Goal: Task Accomplishment & Management: Manage account settings

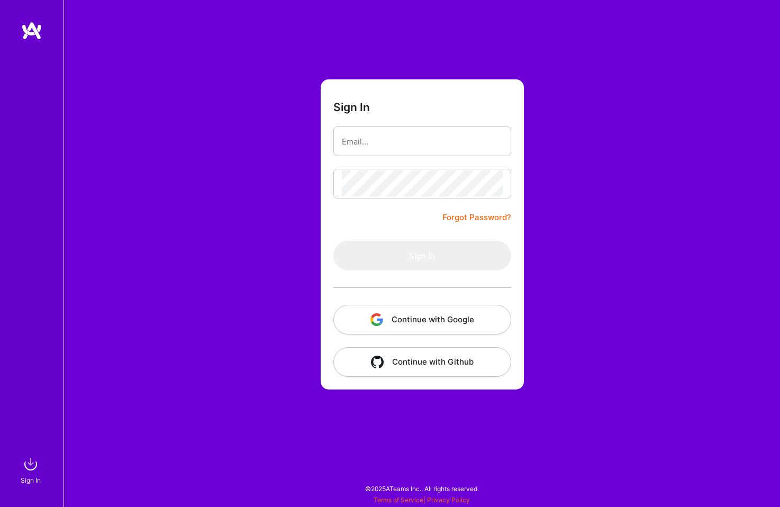
click at [406, 139] on input "email" at bounding box center [422, 141] width 161 height 27
click at [0, 502] on com-1password-button at bounding box center [0, 502] width 0 height 0
type input "[PERSON_NAME][EMAIL_ADDRESS][PERSON_NAME][DOMAIN_NAME]"
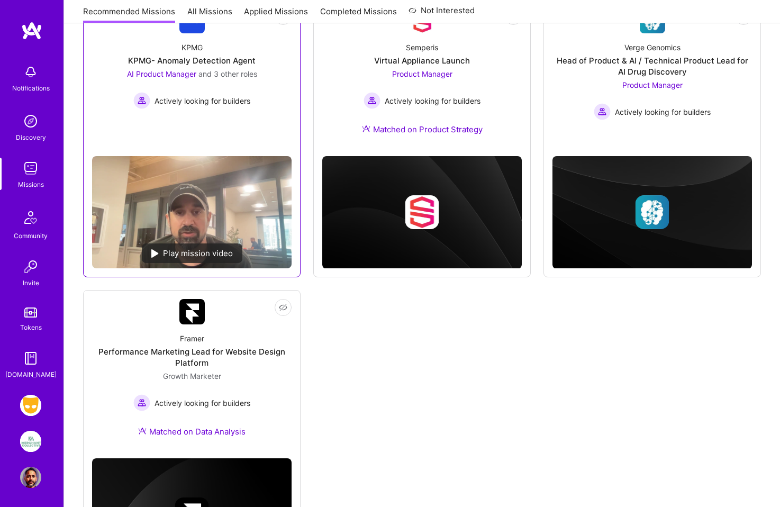
scroll to position [173, 0]
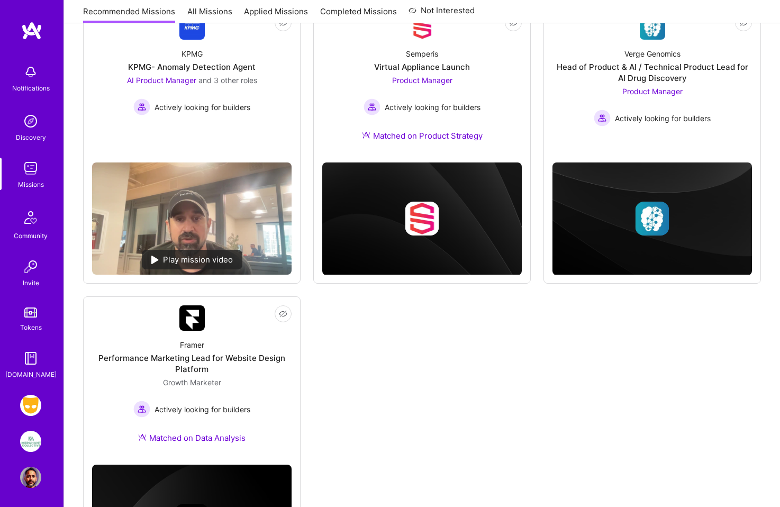
click at [30, 442] on img at bounding box center [30, 441] width 21 height 21
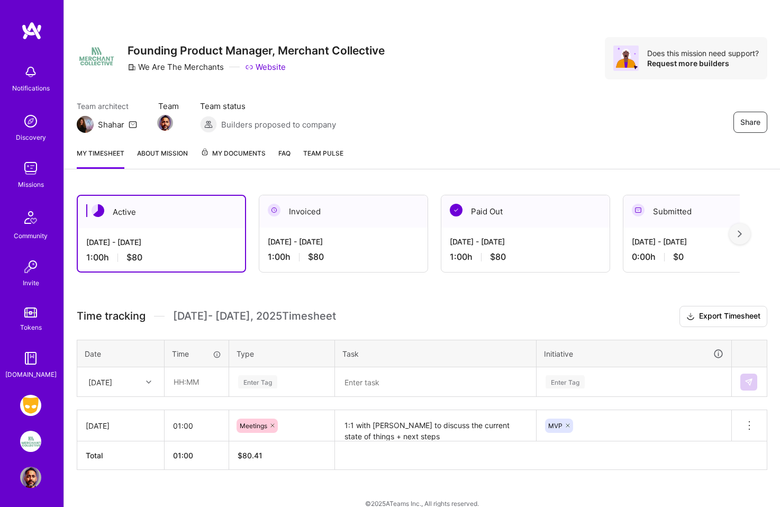
click at [187, 454] on th "01:00" at bounding box center [197, 456] width 65 height 29
click at [192, 455] on th "01:00" at bounding box center [197, 456] width 65 height 29
click at [192, 424] on input "01:00" at bounding box center [197, 426] width 64 height 28
type input "01:30"
click at [281, 302] on div "Active [DATE] - [DATE] 1:00 h $80 Invoiced [DATE] - [DATE] 1:00 h $80 Paid Out …" at bounding box center [422, 352] width 716 height 340
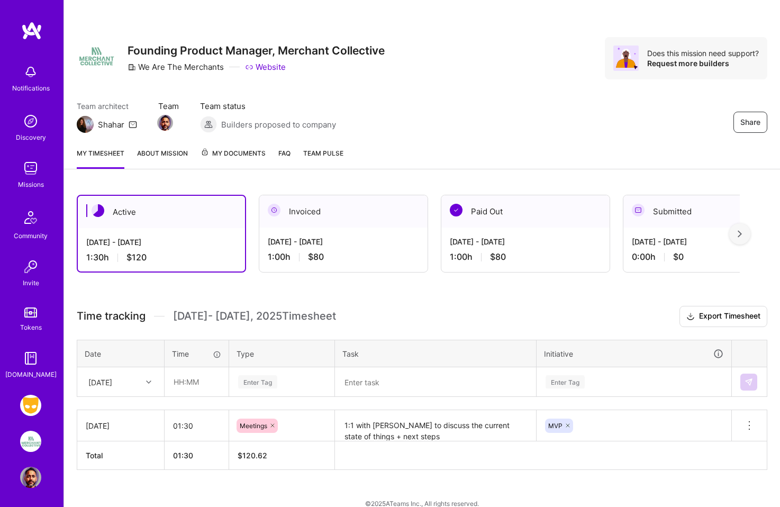
click at [31, 408] on img at bounding box center [30, 405] width 21 height 21
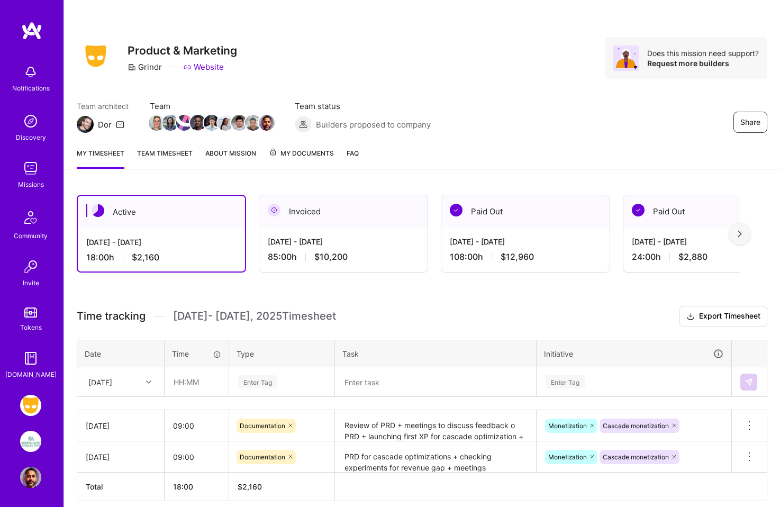
click at [149, 382] on icon at bounding box center [148, 382] width 5 height 5
click at [106, 487] on div "[DATE]" at bounding box center [121, 491] width 86 height 20
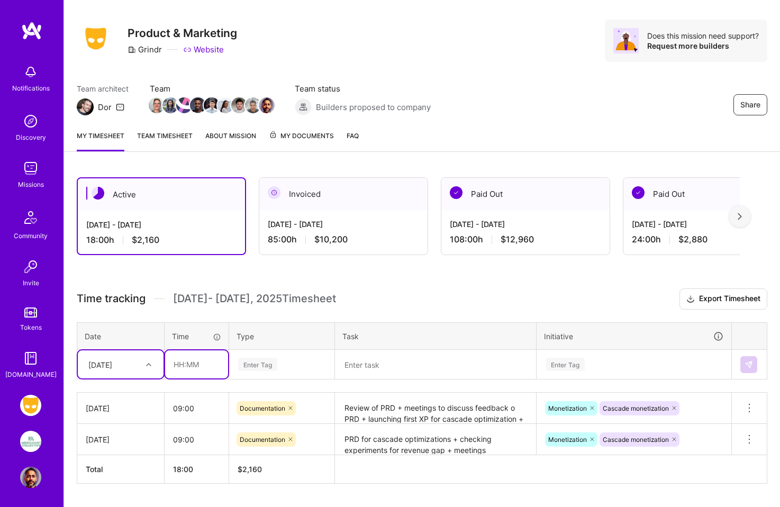
click at [181, 363] on input "text" at bounding box center [196, 365] width 63 height 28
type input "08:00"
click at [264, 365] on div "Enter Tag" at bounding box center [282, 365] width 104 height 28
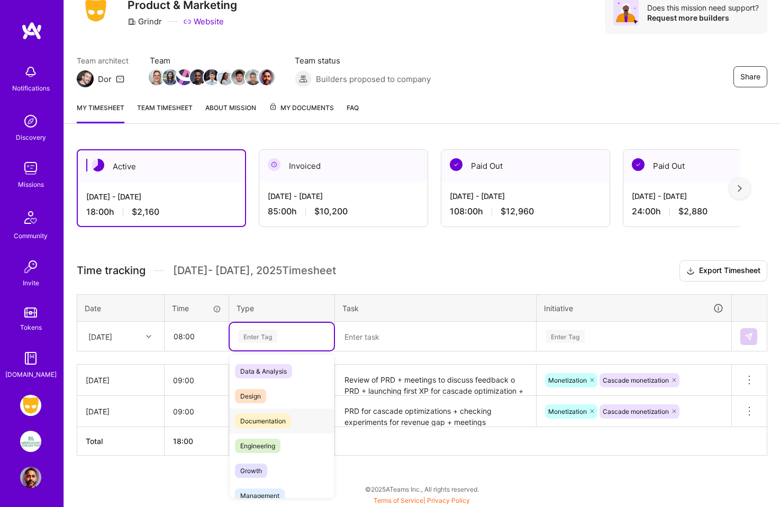
click at [264, 420] on span "Documentation" at bounding box center [263, 421] width 56 height 14
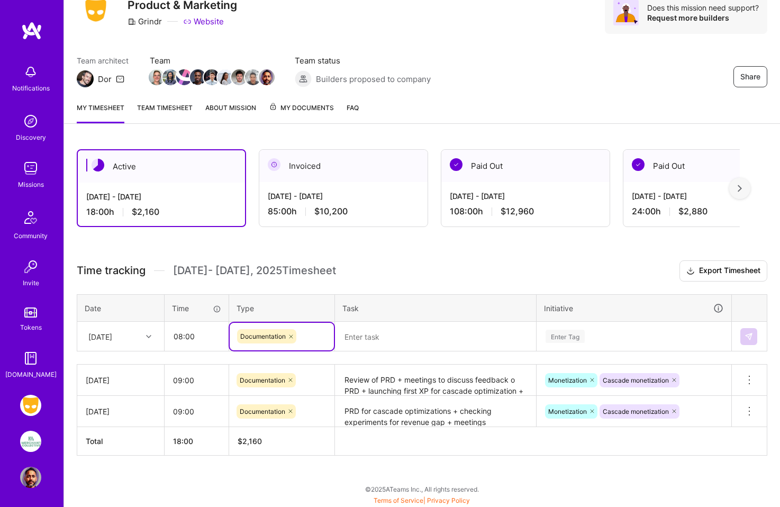
click at [358, 338] on textarea at bounding box center [435, 337] width 199 height 28
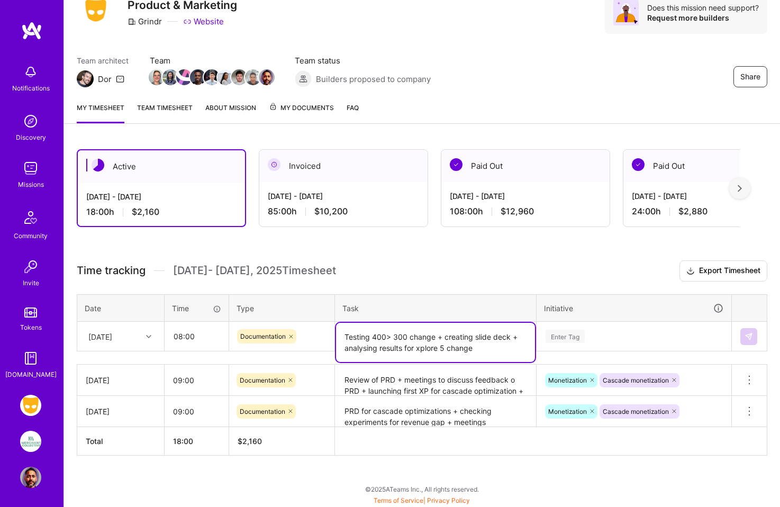
type textarea "Testing 400> 300 change + creating slide deck + analysing results for xplore 5 …"
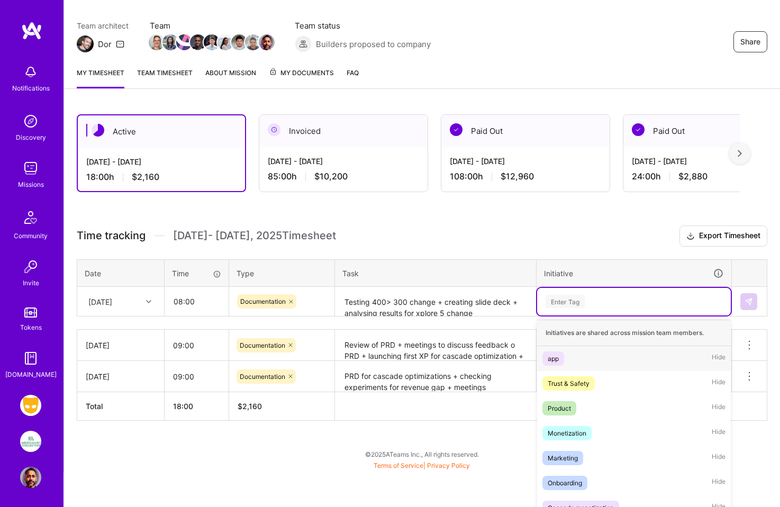
scroll to position [93, 0]
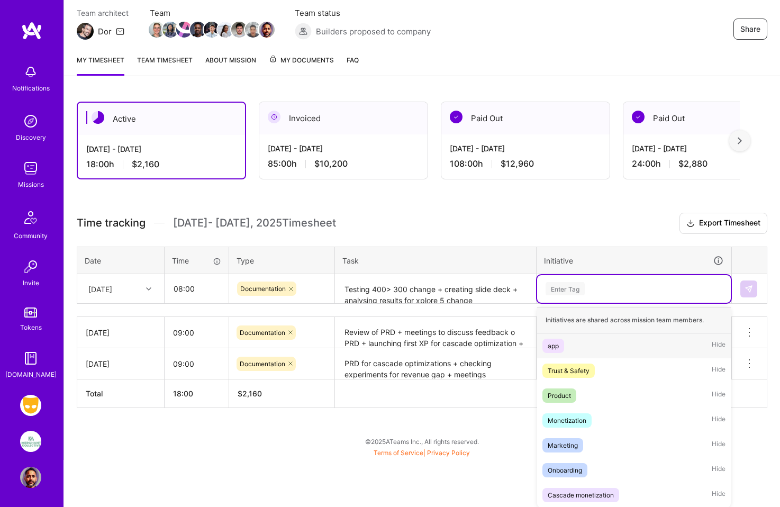
click at [570, 303] on div "option app focused, 1 of 7. 7 results available. Use Up and Down to choose opti…" at bounding box center [634, 289] width 194 height 28
click at [577, 497] on div "Cascade monetization" at bounding box center [581, 495] width 66 height 11
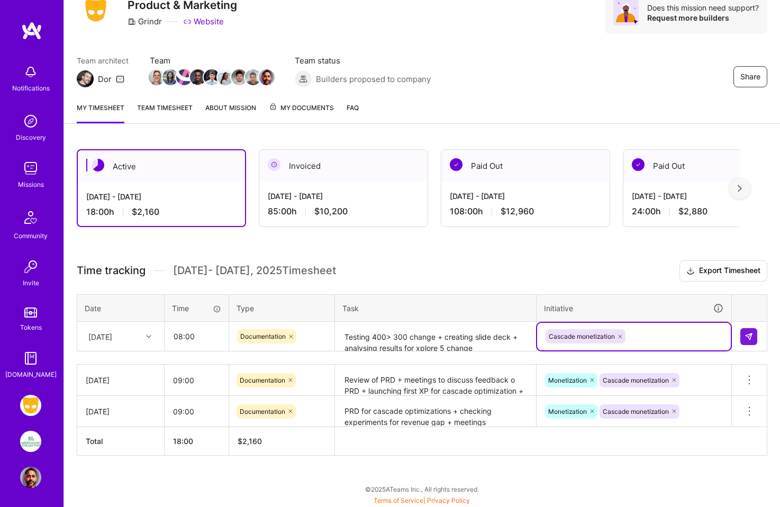
scroll to position [68, 0]
click at [641, 335] on div "option Cascade monetization, selected. Select is focused ,type to refine list, …" at bounding box center [634, 336] width 194 height 28
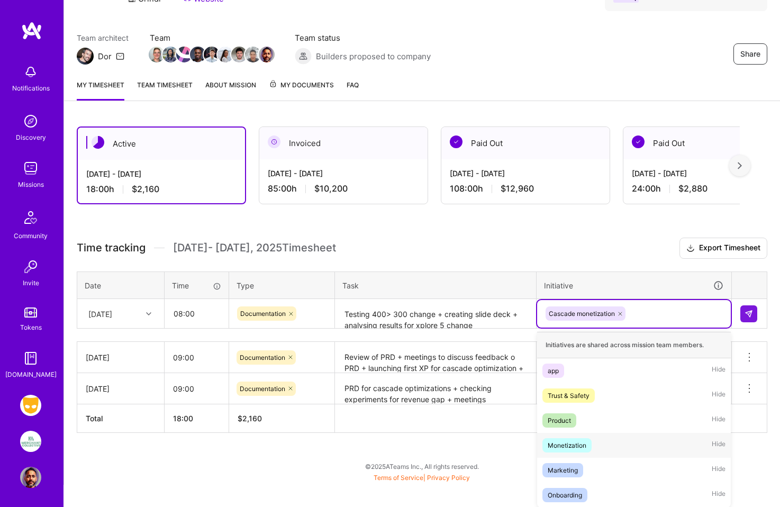
click at [587, 443] on span "Monetization" at bounding box center [567, 445] width 49 height 14
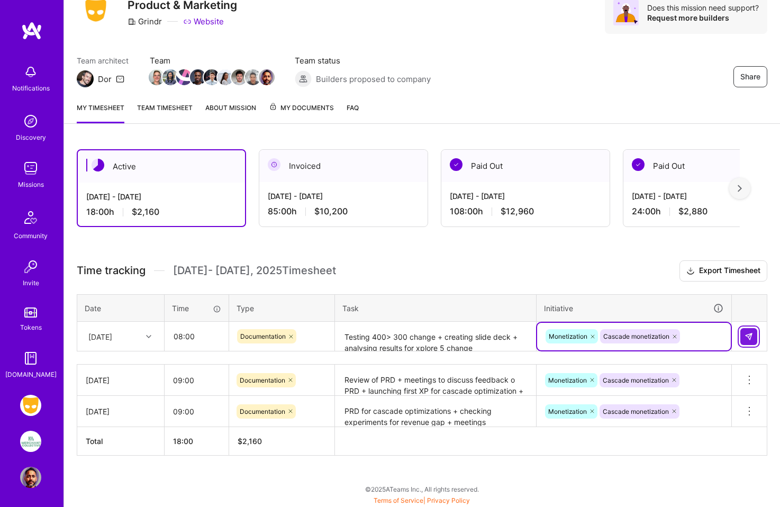
click at [744, 334] on button at bounding box center [749, 336] width 17 height 17
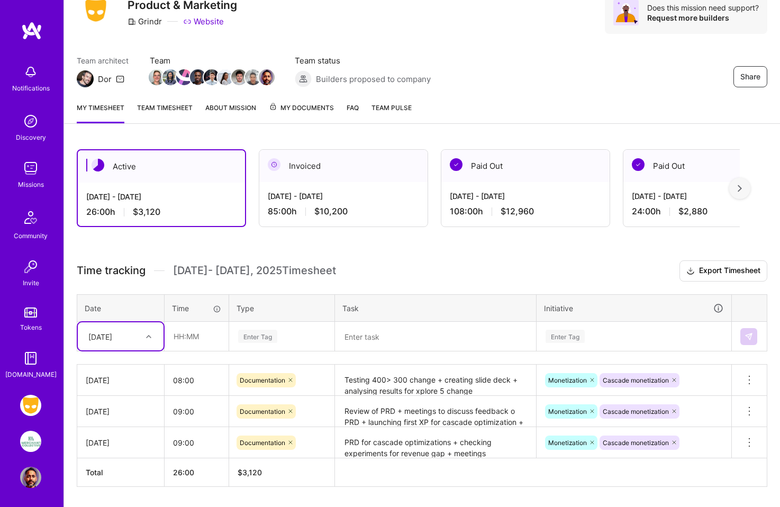
click at [153, 334] on div at bounding box center [150, 337] width 16 height 14
click at [105, 443] on div "[DATE]" at bounding box center [121, 445] width 86 height 20
click at [178, 338] on input "text" at bounding box center [196, 336] width 63 height 28
type input "08:00"
click at [255, 332] on div "Enter Tag" at bounding box center [257, 336] width 39 height 16
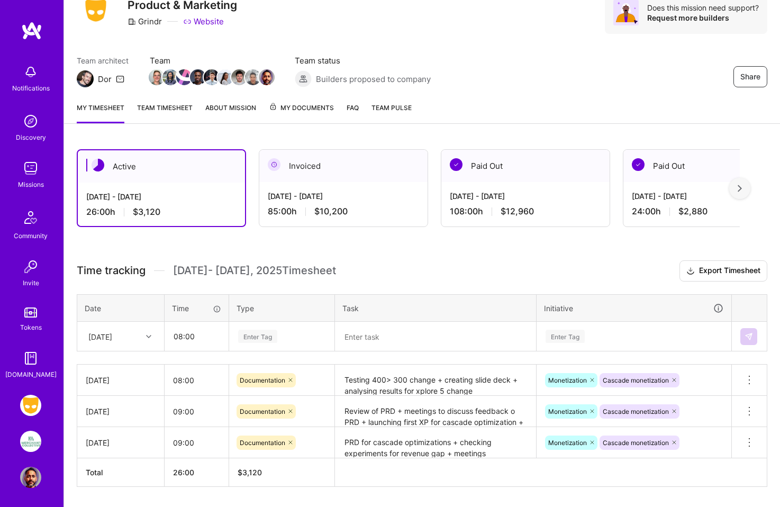
scroll to position [56, 0]
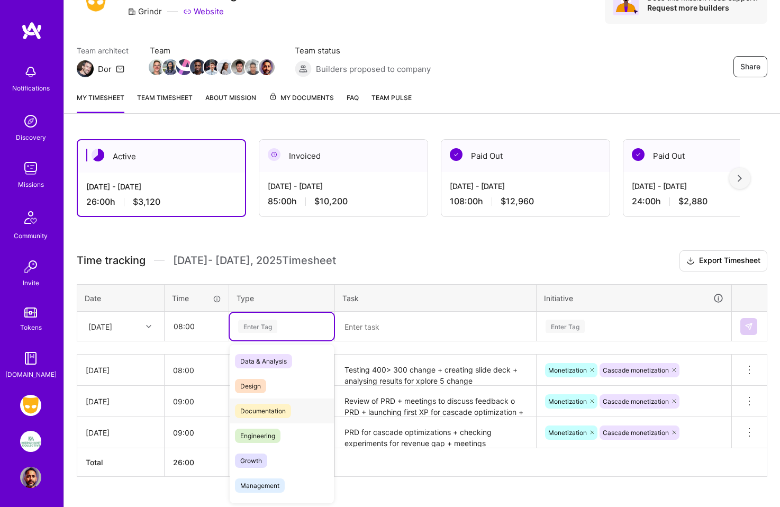
click at [262, 411] on span "Documentation" at bounding box center [263, 411] width 56 height 14
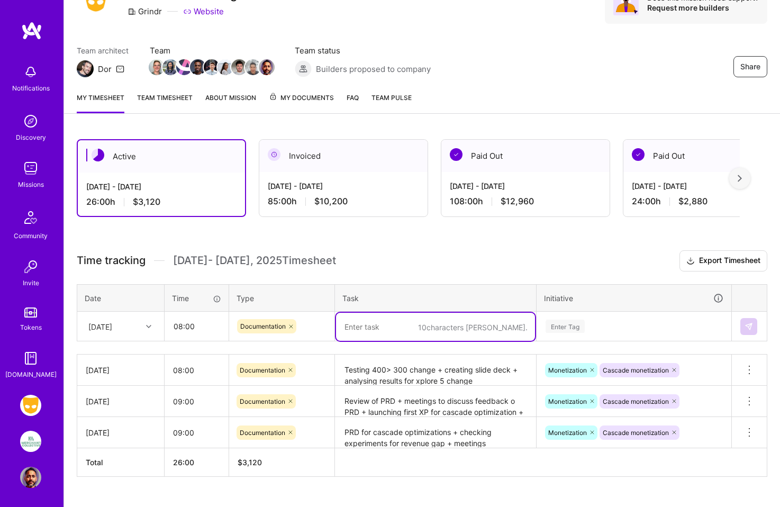
click at [361, 329] on textarea at bounding box center [435, 327] width 199 height 28
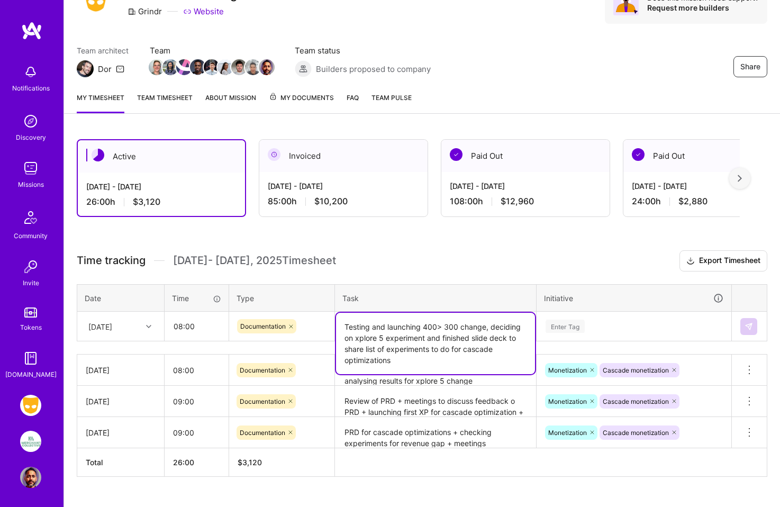
type textarea "Testing and launching 400> 300 change, deciding on xplore 5 experiment and fini…"
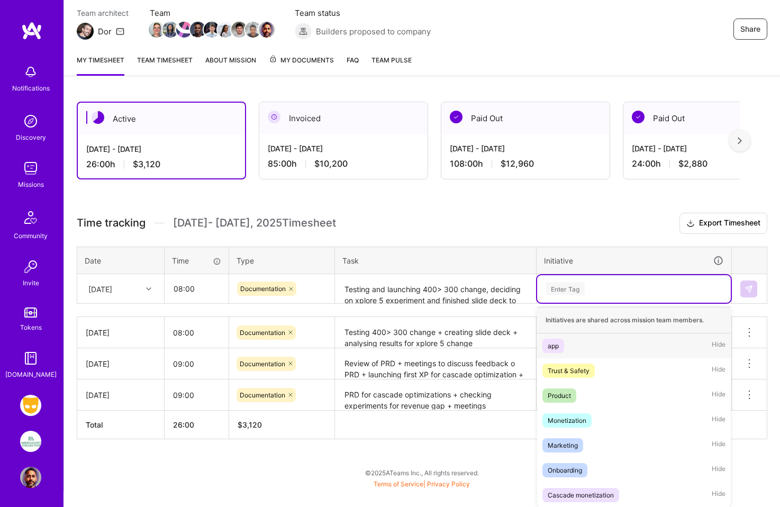
click at [567, 303] on div "option Monetization, selected. option app focused, 1 of 7. 7 results available.…" at bounding box center [634, 289] width 194 height 28
click at [569, 420] on div "Monetization" at bounding box center [567, 420] width 39 height 11
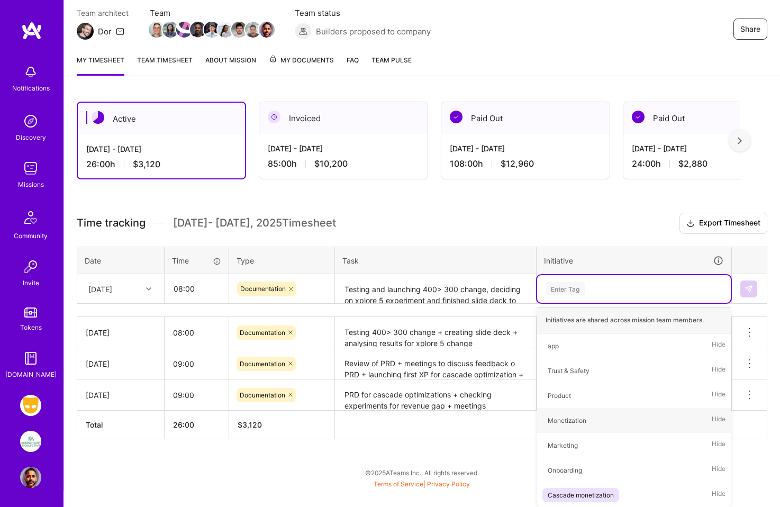
scroll to position [77, 0]
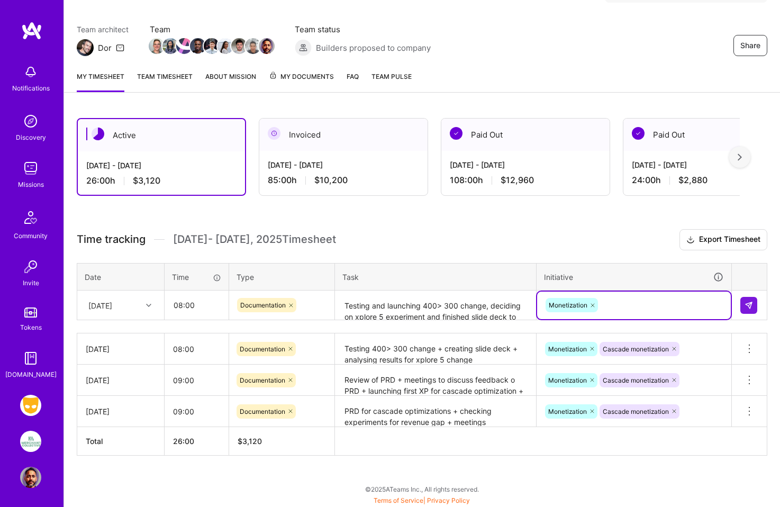
click at [613, 301] on div "Monetization" at bounding box center [634, 305] width 179 height 16
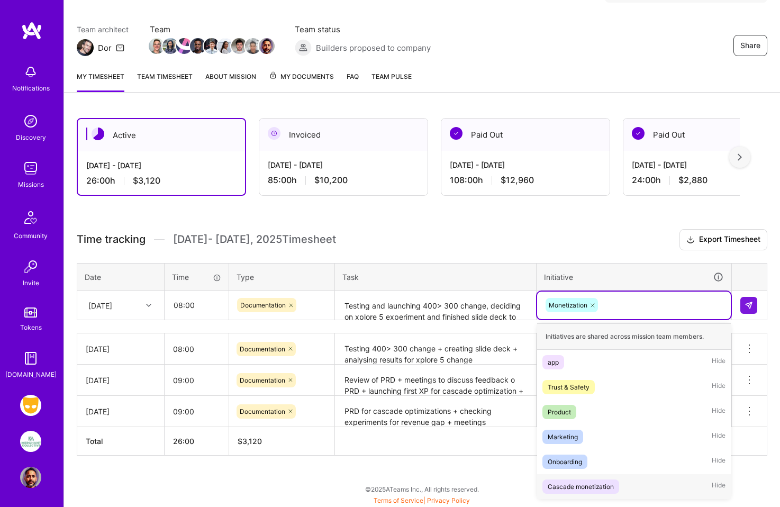
click at [591, 488] on div "Cascade monetization" at bounding box center [581, 486] width 66 height 11
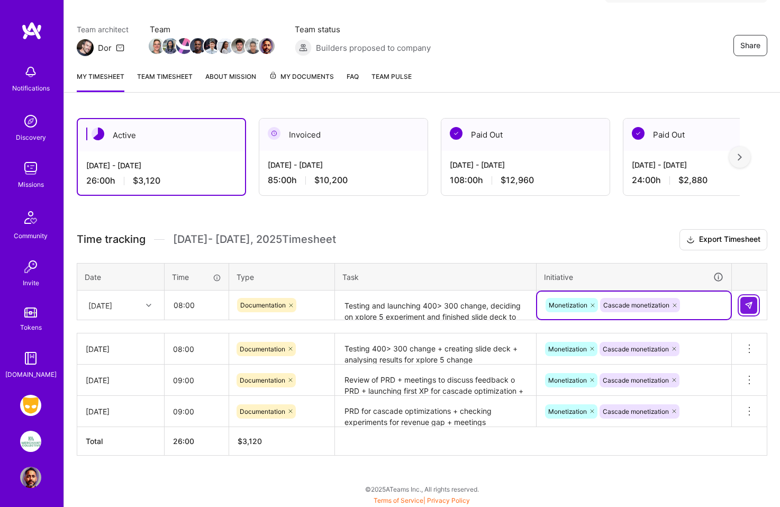
click at [749, 303] on img at bounding box center [749, 305] width 8 height 8
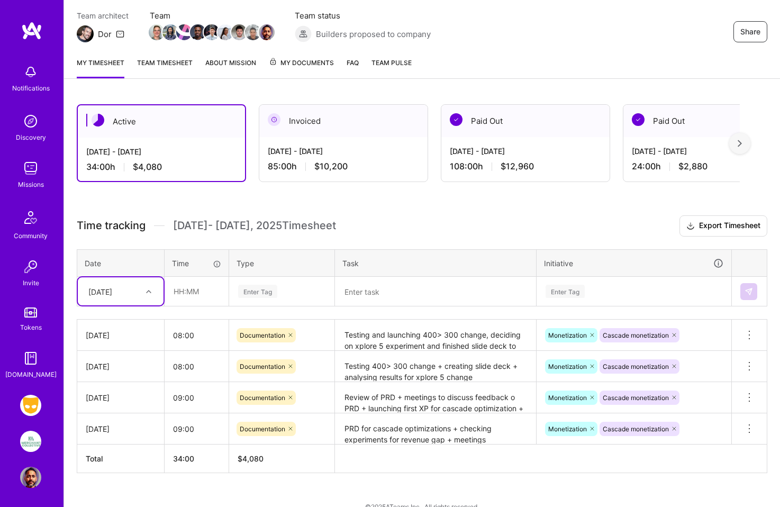
scroll to position [91, 0]
click at [662, 348] on td "Monetization Cascade monetization" at bounding box center [634, 334] width 195 height 31
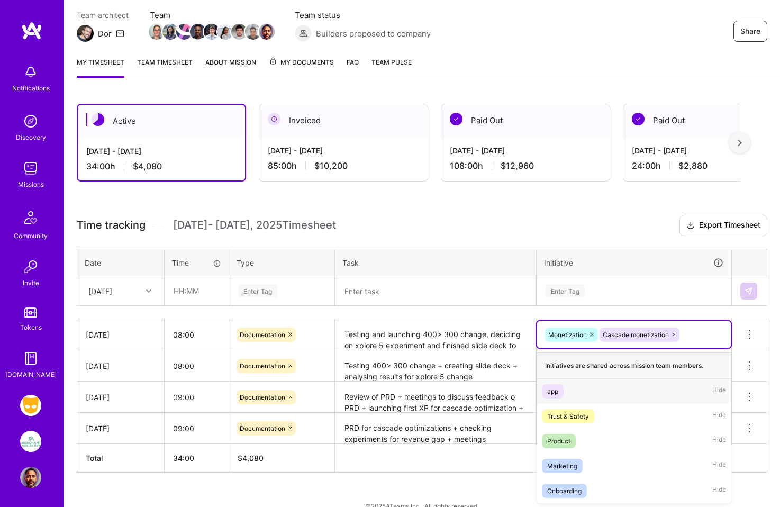
scroll to position [108, 0]
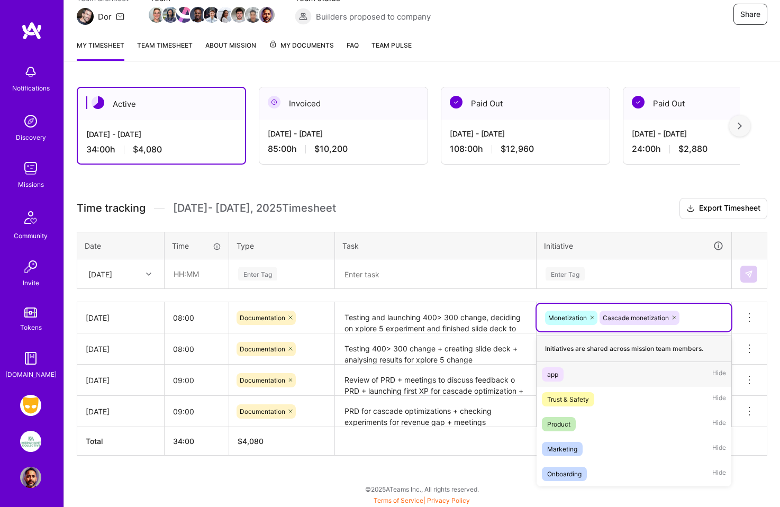
click at [675, 317] on icon at bounding box center [674, 317] width 6 height 6
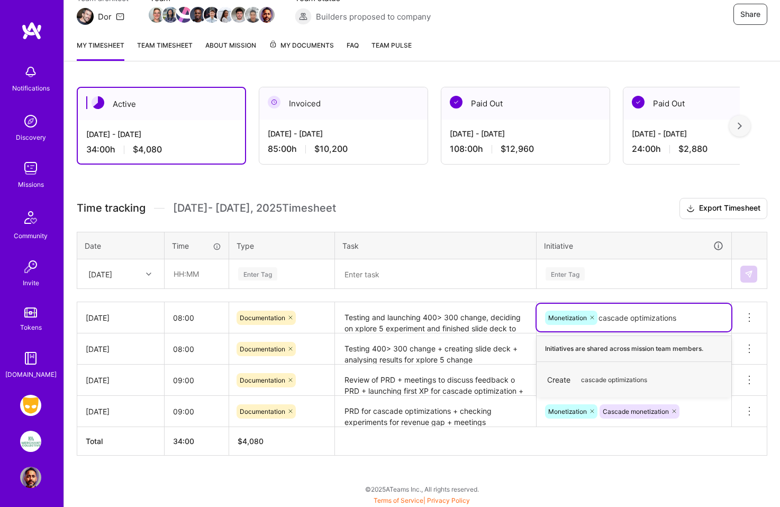
type input "cascade optimization"
click at [631, 379] on span "cascade optimization" at bounding box center [613, 380] width 74 height 14
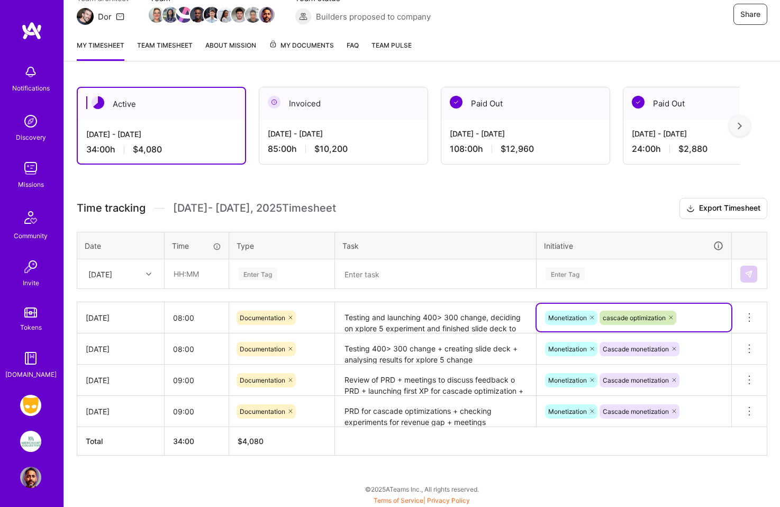
click at [622, 208] on h3 "Time tracking [DATE] - [DATE] Timesheet Export Timesheet" at bounding box center [422, 208] width 691 height 21
click at [676, 347] on icon at bounding box center [674, 348] width 3 height 3
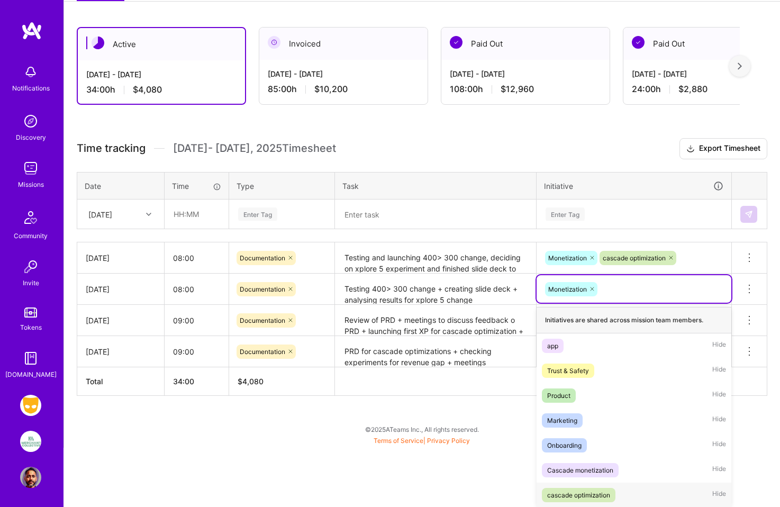
click at [595, 497] on div "cascade optimization" at bounding box center [578, 495] width 63 height 11
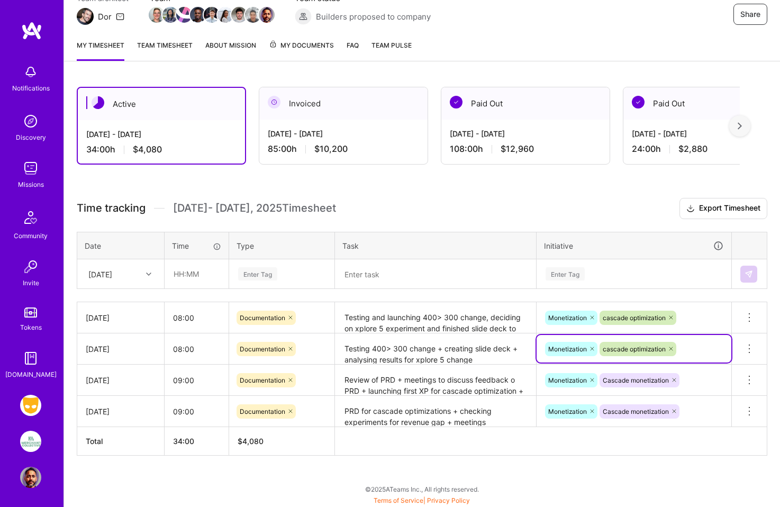
scroll to position [174, 0]
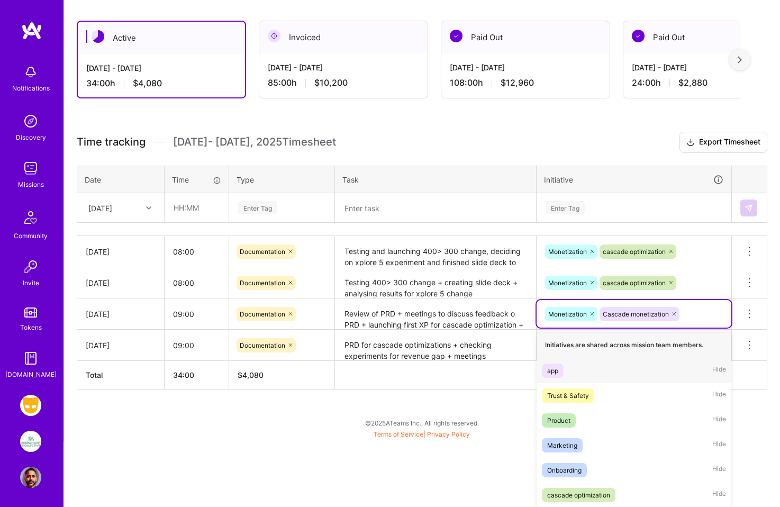
click at [675, 313] on icon at bounding box center [674, 314] width 6 height 6
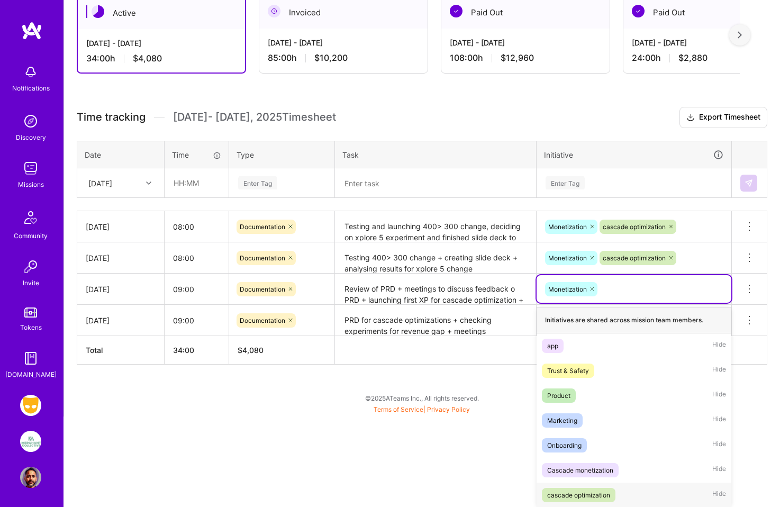
click at [597, 493] on div "cascade optimization" at bounding box center [578, 495] width 63 height 11
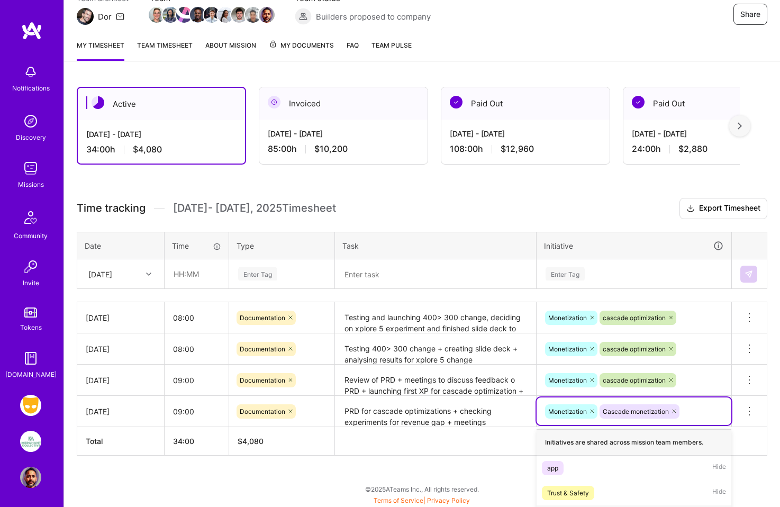
scroll to position [205, 0]
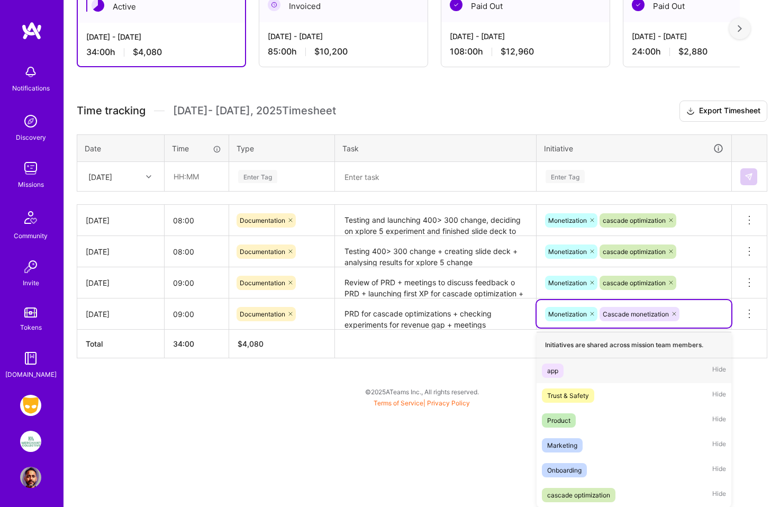
click at [675, 311] on icon at bounding box center [674, 314] width 6 height 6
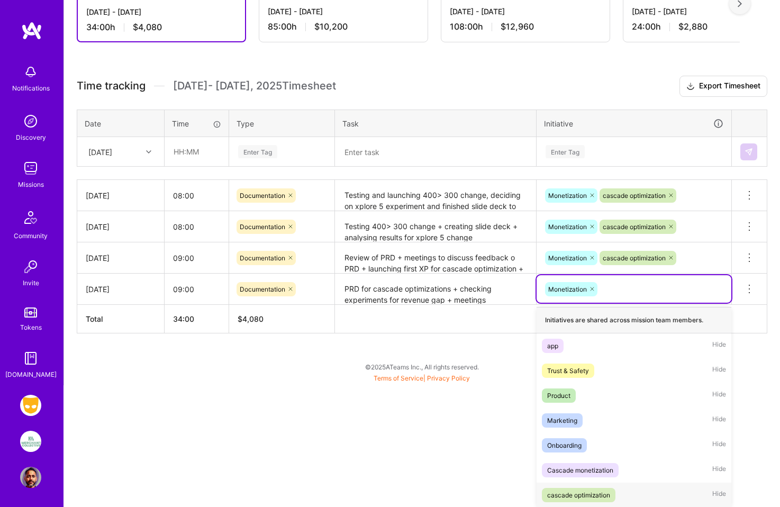
click at [599, 492] on div "cascade optimization" at bounding box center [578, 495] width 63 height 11
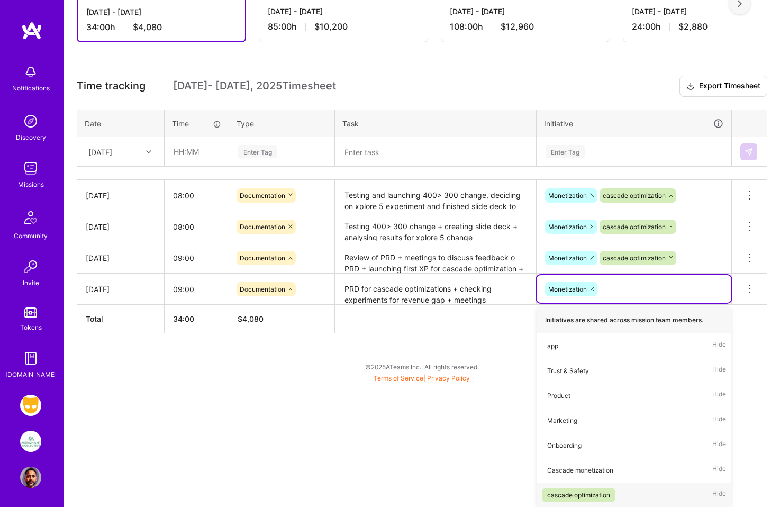
scroll to position [108, 0]
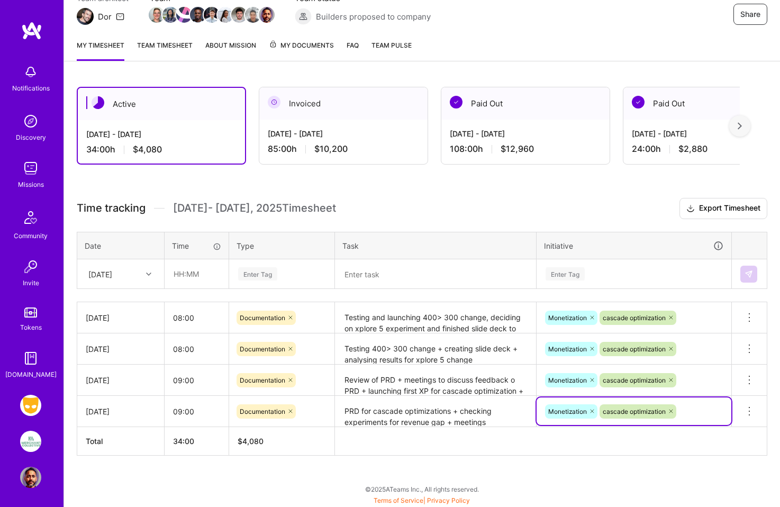
click at [625, 191] on div "Active [DATE] - [DATE] 34:00 h $4,080 Invoiced [DATE] - [DATE] 85:00 h $10,200 …" at bounding box center [422, 291] width 716 height 434
click at [429, 318] on textarea "Testing and launching 400> 300 change, deciding on xplore 5 experiment and fini…" at bounding box center [435, 317] width 199 height 29
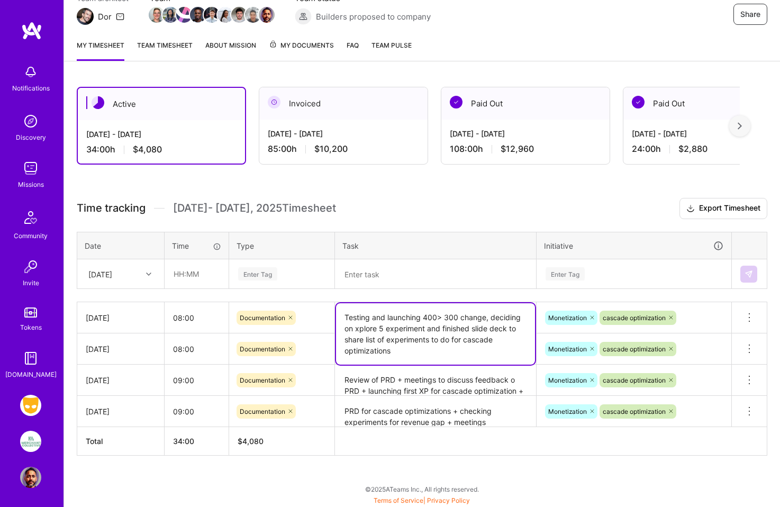
click at [400, 350] on textarea "Testing and launching 400> 300 change, deciding on xplore 5 experiment and fini…" at bounding box center [435, 333] width 199 height 61
click at [406, 385] on textarea "Review of PRD + meetings to discuss feedback o PRD + launching first XP for cas…" at bounding box center [435, 380] width 199 height 29
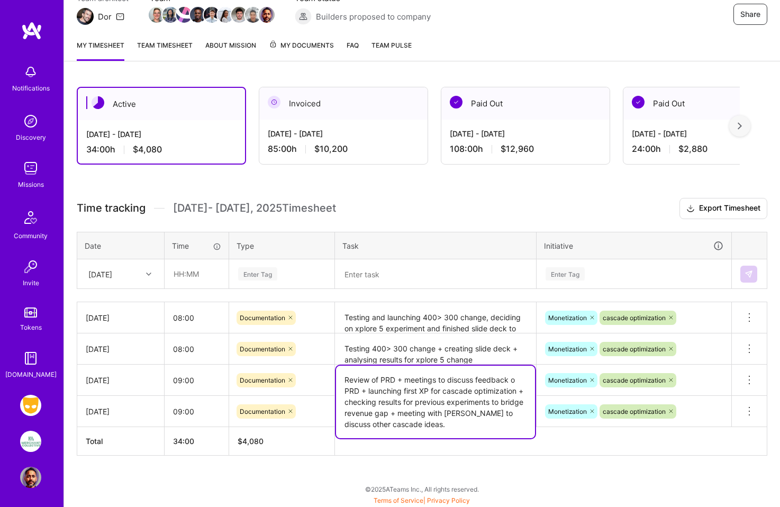
click at [403, 356] on textarea "Testing 400> 300 change + creating slide deck + analysing results for xplore 5 …" at bounding box center [435, 349] width 199 height 29
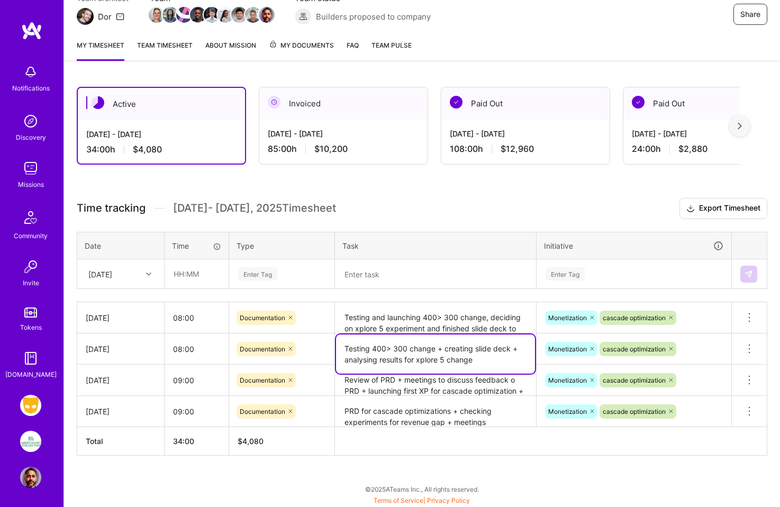
click at [488, 358] on textarea "Testing 400> 300 change + creating slide deck + analysing results for xplore 5 …" at bounding box center [435, 354] width 199 height 39
type textarea "Testing 400> 300 change + creating slide deck + analysing results for xplore 5 …"
click at [523, 205] on h3 "Time tracking [DATE] - [DATE] Timesheet Export Timesheet" at bounding box center [422, 208] width 691 height 21
click at [482, 353] on textarea "Testing 400> 300 change + creating slide deck + analysing results for xplore 5 …" at bounding box center [435, 360] width 199 height 50
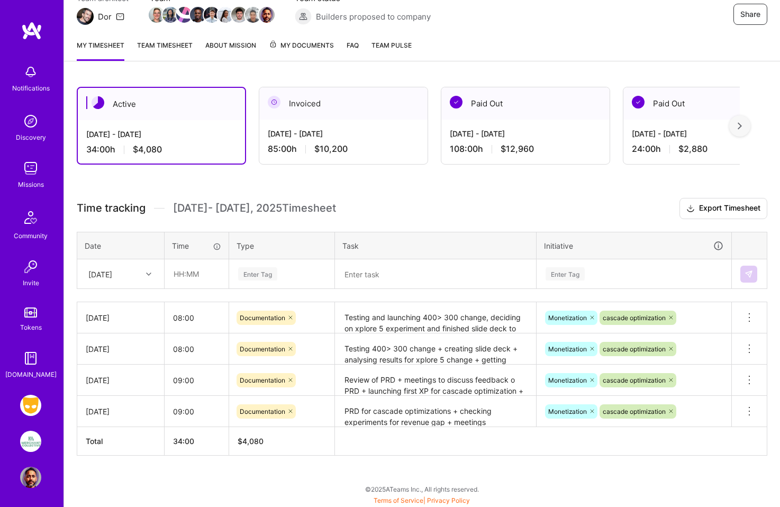
click at [471, 211] on h3 "Time tracking [DATE] - [DATE] Timesheet Export Timesheet" at bounding box center [422, 208] width 691 height 21
click at [149, 275] on icon at bounding box center [148, 274] width 5 height 5
click at [150, 193] on div "Active [DATE] - [DATE] 34:00 h $4,080 Invoiced [DATE] - [DATE] 85:00 h $10,200 …" at bounding box center [422, 291] width 716 height 434
click at [503, 142] on div "[DATE] - [DATE] 108:00 h $12,960" at bounding box center [526, 141] width 168 height 43
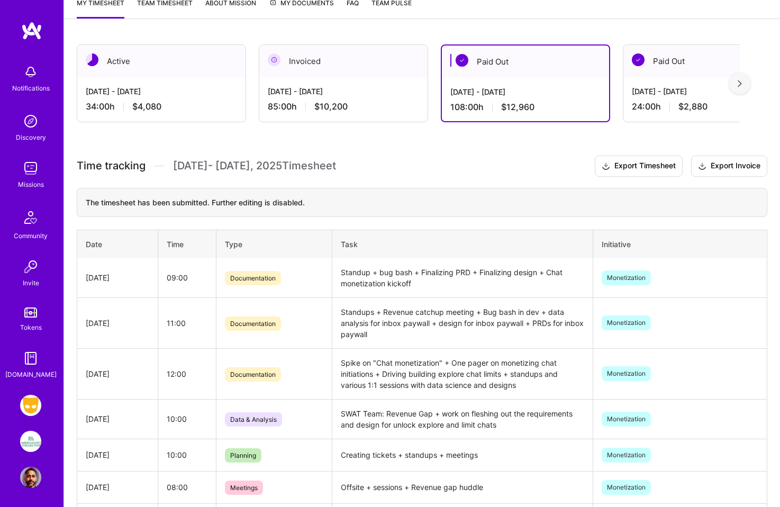
scroll to position [150, 0]
click at [362, 96] on div "[DATE] - [DATE]" at bounding box center [343, 91] width 151 height 11
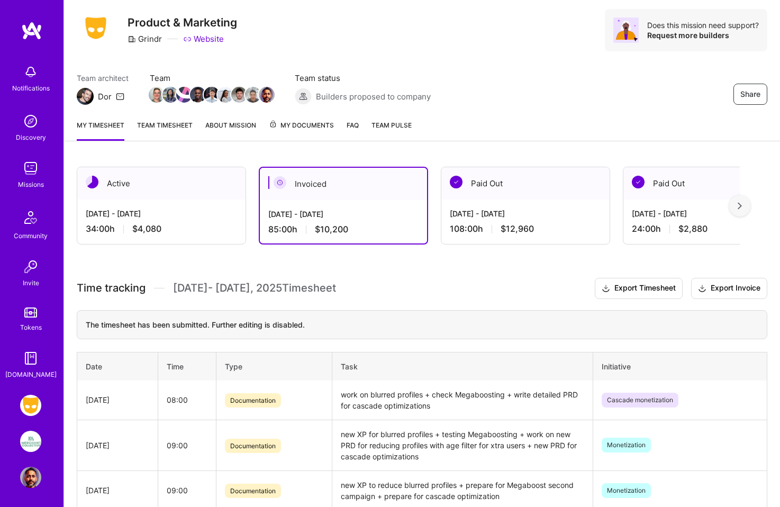
scroll to position [22, 0]
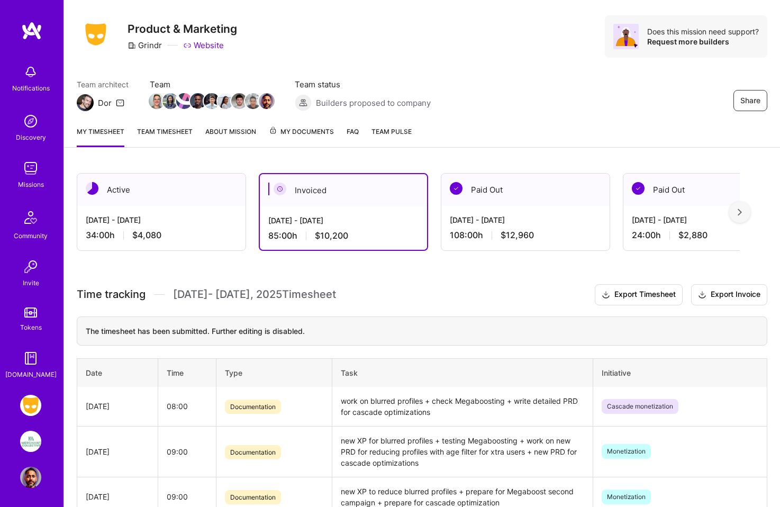
click at [195, 204] on div "Active" at bounding box center [161, 190] width 168 height 32
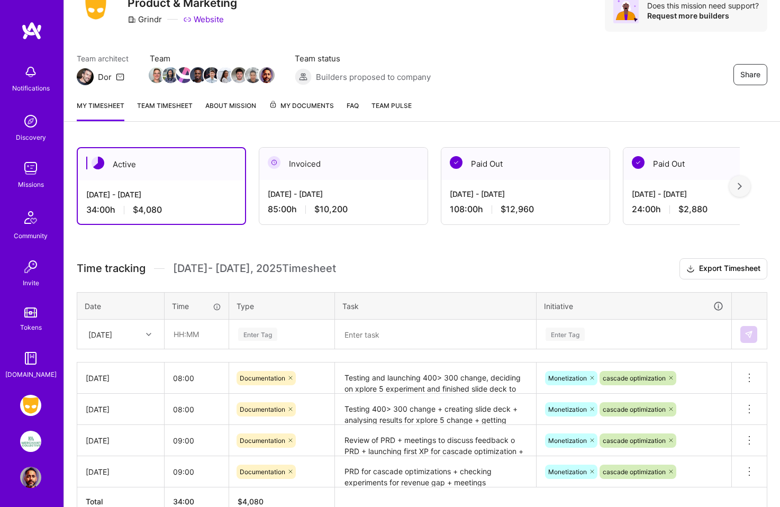
scroll to position [108, 0]
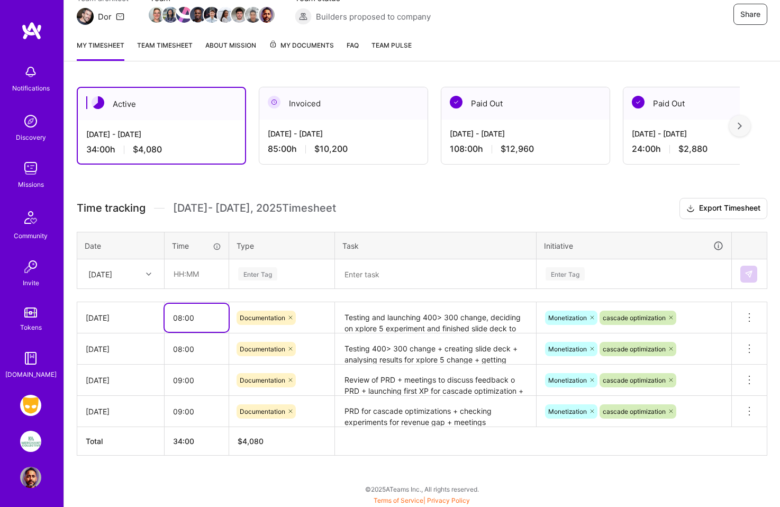
click at [181, 316] on input "08:00" at bounding box center [197, 318] width 64 height 28
type input "09:00"
click at [369, 177] on div "Active [DATE] - [DATE] 34:00 h $4,080 Invoiced [DATE] - [DATE] 85:00 h $10,200 …" at bounding box center [422, 291] width 716 height 434
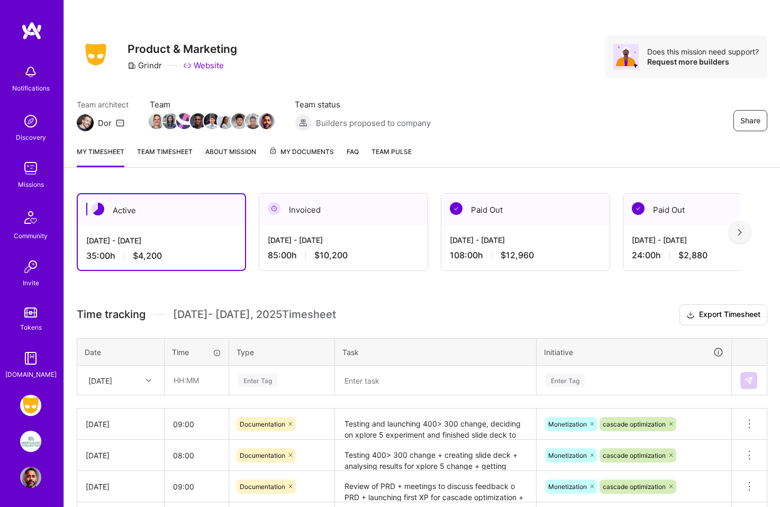
scroll to position [0, 0]
